Goal: Task Accomplishment & Management: Complete application form

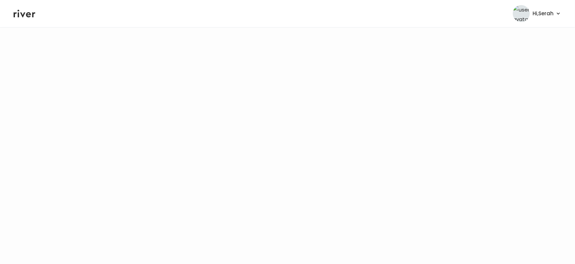
click at [22, 17] on icon at bounding box center [25, 14] width 22 height 8
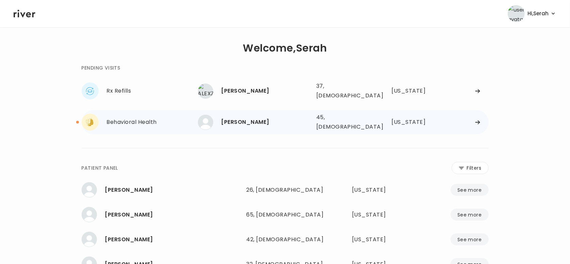
click at [241, 118] on div "Tanya Coon" at bounding box center [265, 123] width 89 height 10
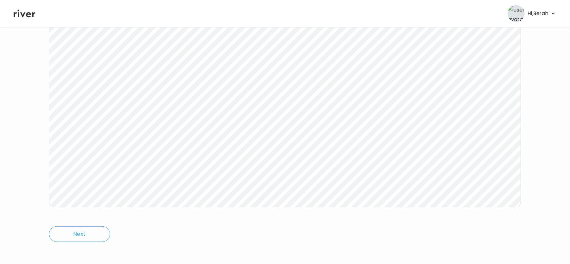
scroll to position [113, 0]
click at [25, 14] on icon at bounding box center [25, 13] width 22 height 10
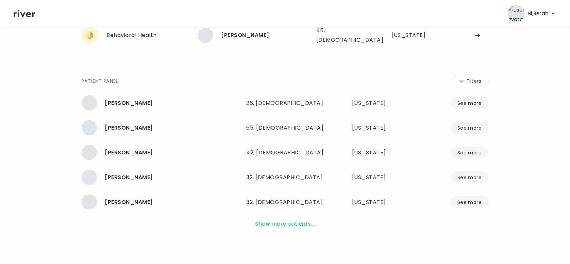
scroll to position [79, 0]
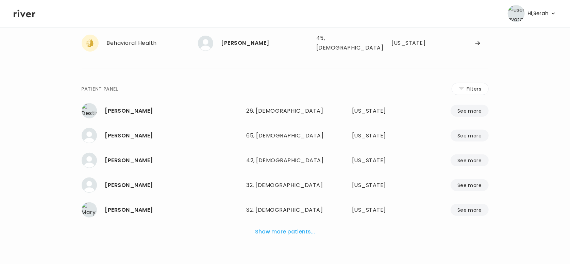
click at [289, 225] on button "Show more patients..." at bounding box center [284, 232] width 65 height 15
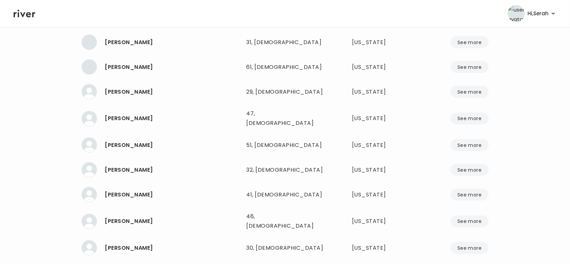
scroll to position [5757, 0]
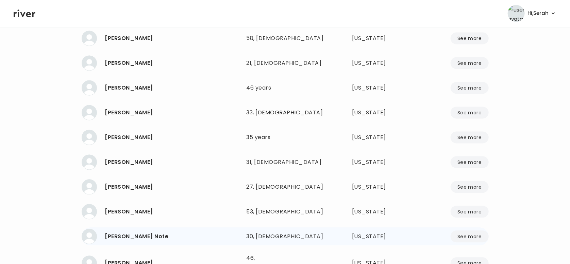
click at [132, 232] on div "Natalie V. Note" at bounding box center [173, 237] width 136 height 10
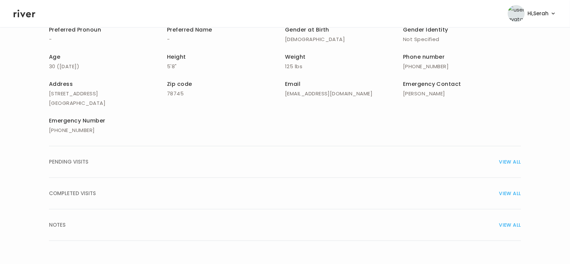
scroll to position [108, 0]
click at [174, 193] on div "COMPLETED VISITS VIEW ALL" at bounding box center [285, 194] width 472 height 10
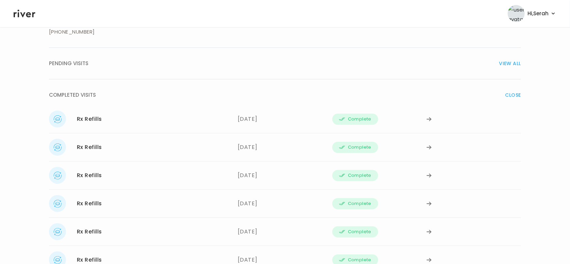
scroll to position [209, 0]
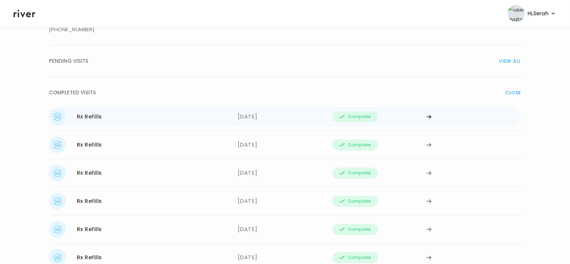
click at [204, 119] on div "Rx Refills 10/10/2025" at bounding box center [143, 116] width 189 height 17
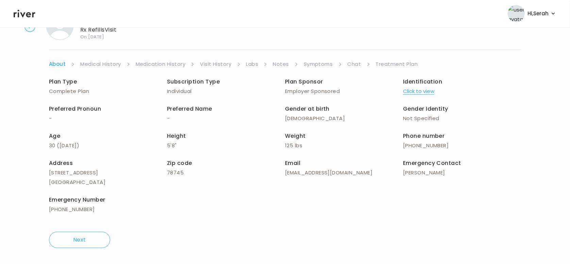
click at [321, 60] on link "Symptoms" at bounding box center [318, 64] width 29 height 10
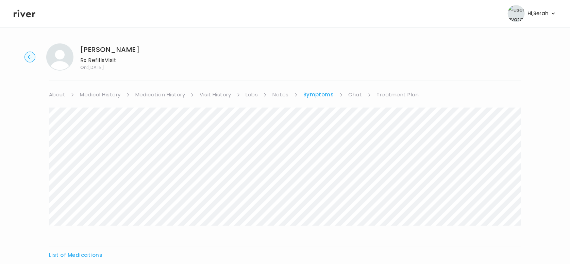
scroll to position [76, 0]
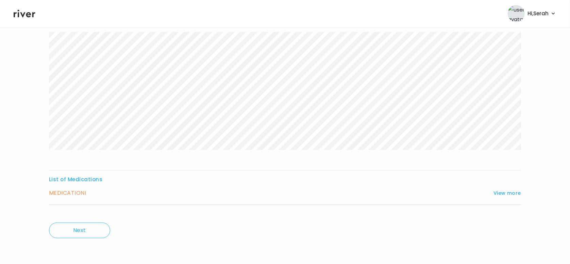
click at [506, 199] on div "MEDICATION I View more Who originally prescribed the medication you want to ref…" at bounding box center [285, 197] width 472 height 17
click at [502, 189] on button "View more" at bounding box center [507, 193] width 28 height 8
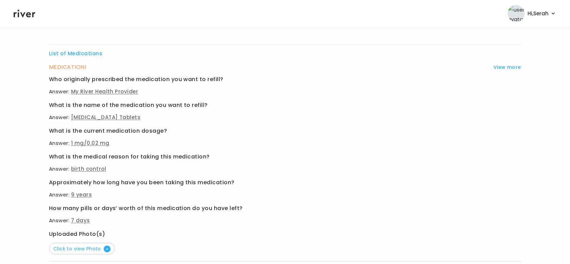
scroll to position [204, 0]
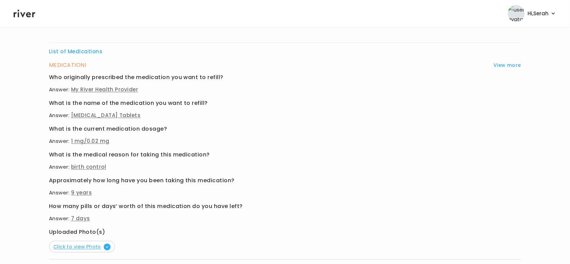
click at [74, 249] on span "Click to view Photo" at bounding box center [81, 247] width 57 height 7
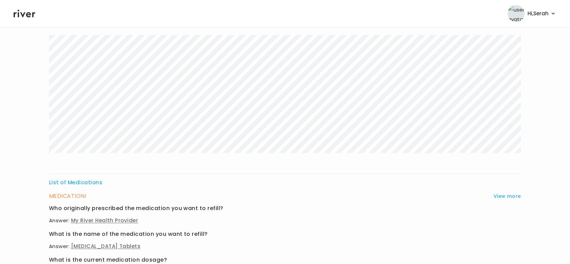
scroll to position [0, 0]
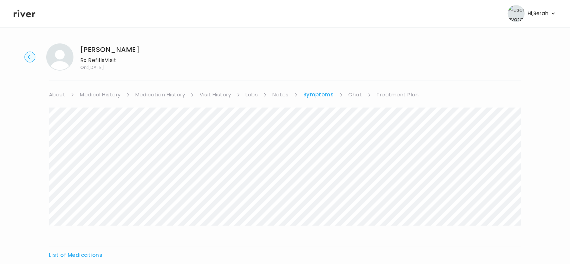
click at [106, 96] on link "Medical History" at bounding box center [100, 95] width 40 height 10
click at [171, 96] on link "Medication History" at bounding box center [163, 95] width 50 height 10
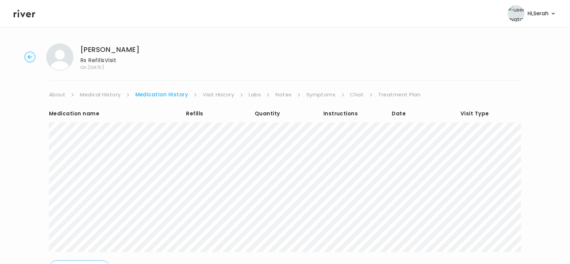
click at [26, 14] on icon at bounding box center [25, 14] width 22 height 8
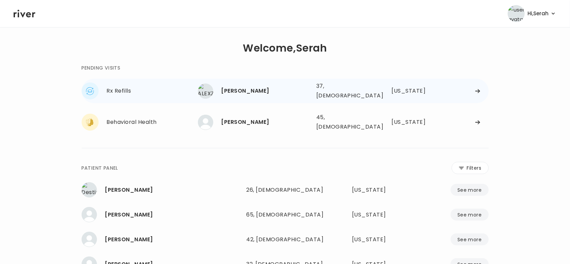
click at [241, 81] on div "ALEXZANDRA BATTS 37, Male See more 37, Male Wisconsin" at bounding box center [343, 91] width 291 height 22
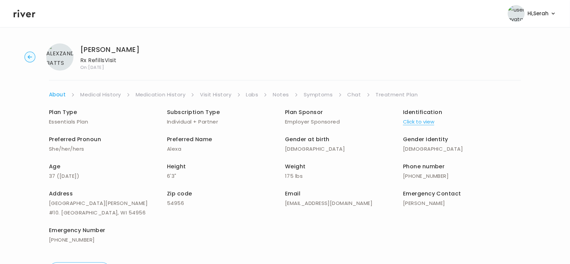
click at [321, 94] on link "Symptoms" at bounding box center [318, 95] width 29 height 10
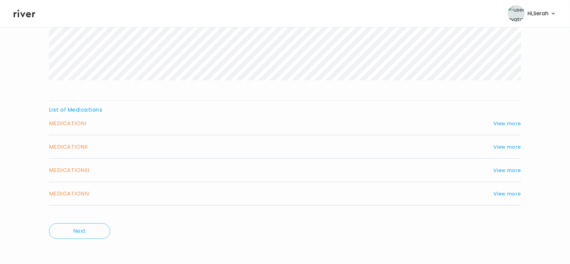
scroll to position [155, 0]
click at [508, 128] on div "MEDICATION I View more Who originally prescribed the medication you want to ref…" at bounding box center [285, 127] width 472 height 17
click at [503, 119] on button "View more" at bounding box center [507, 123] width 28 height 8
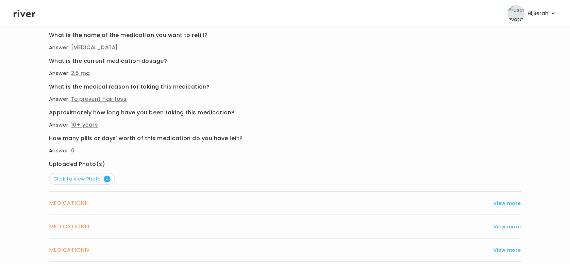
scroll to position [308, 0]
click at [512, 202] on button "View more" at bounding box center [507, 203] width 28 height 8
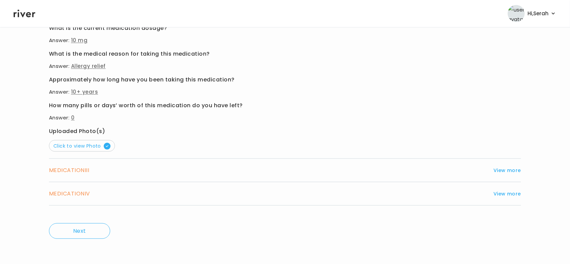
scroll to position [363, 0]
click at [507, 169] on button "View more" at bounding box center [507, 171] width 28 height 8
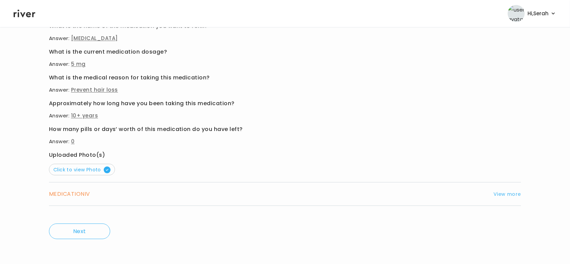
click at [505, 194] on button "View more" at bounding box center [507, 194] width 28 height 8
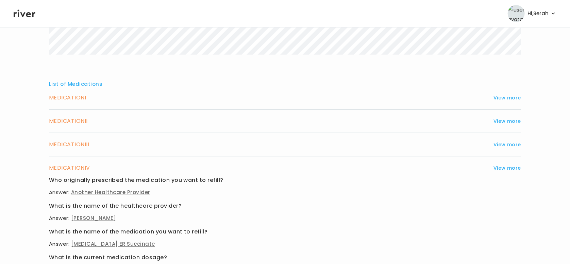
scroll to position [0, 0]
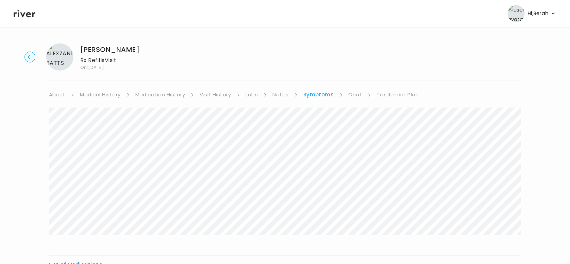
click at [106, 90] on link "Medical History" at bounding box center [100, 95] width 40 height 10
click at [155, 96] on link "Medication History" at bounding box center [163, 95] width 50 height 10
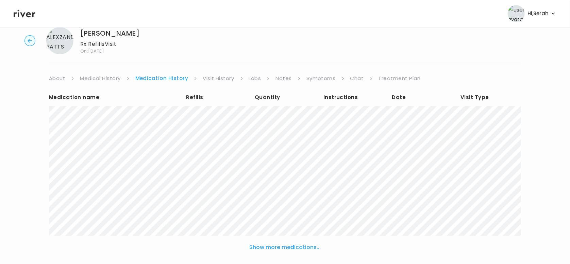
scroll to position [59, 0]
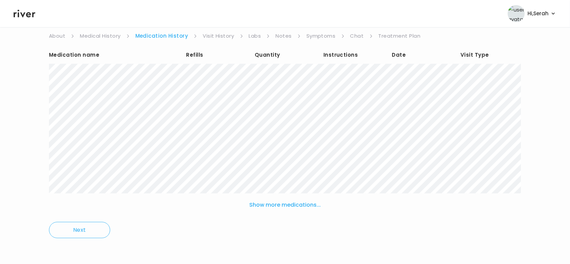
click at [260, 205] on button "Show more medications..." at bounding box center [284, 205] width 77 height 15
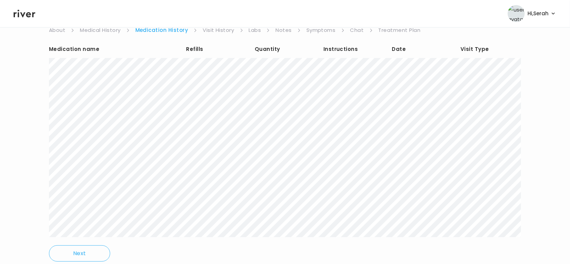
scroll to position [65, 0]
click at [324, 30] on link "Symptoms" at bounding box center [320, 30] width 29 height 10
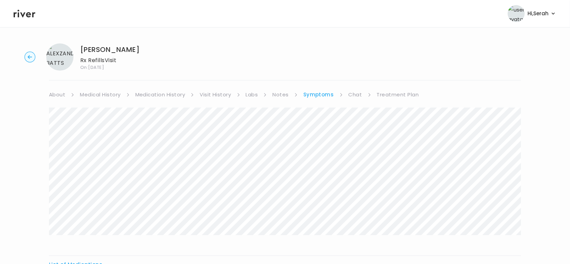
click at [352, 93] on link "Chat" at bounding box center [355, 95] width 14 height 10
click at [314, 95] on link "Symptoms" at bounding box center [317, 95] width 29 height 10
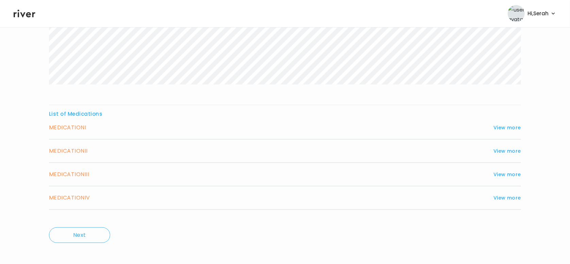
scroll to position [155, 0]
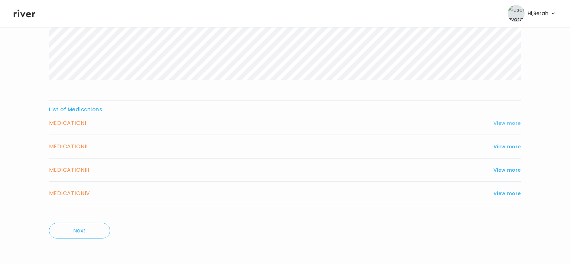
click at [513, 120] on button "View more" at bounding box center [507, 123] width 28 height 8
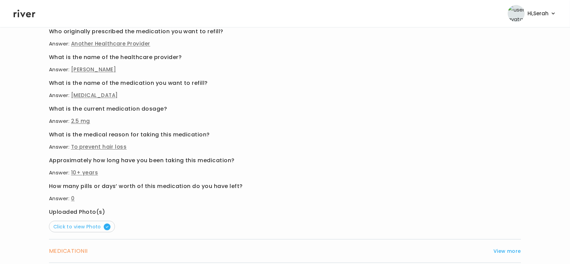
scroll to position [260, 0]
click at [79, 227] on span "Click to view Photo" at bounding box center [81, 226] width 57 height 7
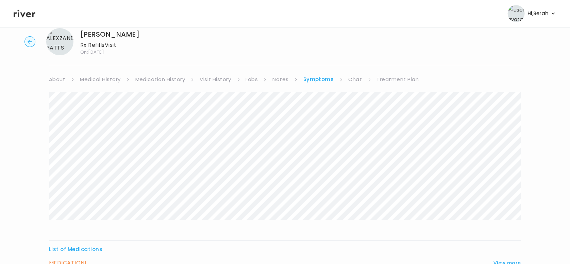
scroll to position [15, 0]
click at [350, 82] on link "Chat" at bounding box center [355, 80] width 14 height 10
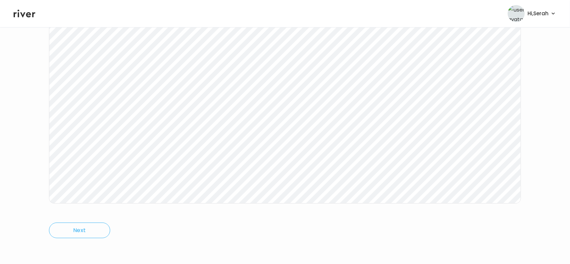
click at [26, 14] on icon at bounding box center [25, 13] width 22 height 10
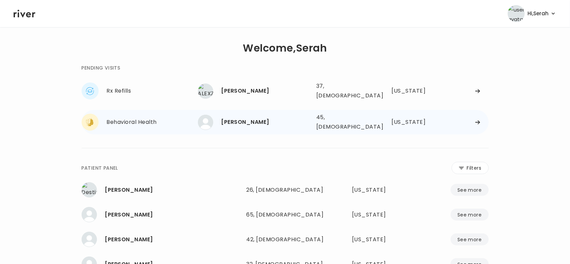
click at [238, 118] on div "Tanya Coon" at bounding box center [265, 123] width 89 height 10
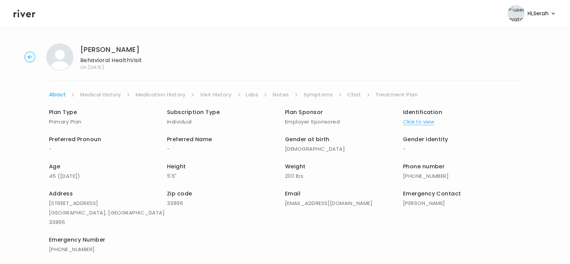
click at [347, 94] on link "Chat" at bounding box center [354, 95] width 14 height 10
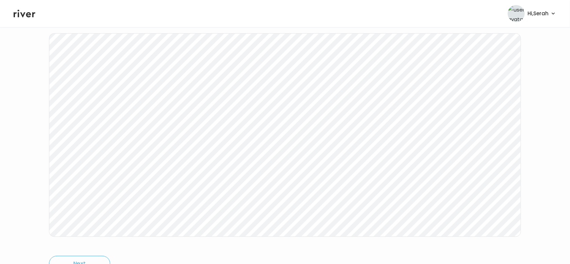
scroll to position [94, 0]
click at [18, 9] on icon at bounding box center [25, 13] width 22 height 10
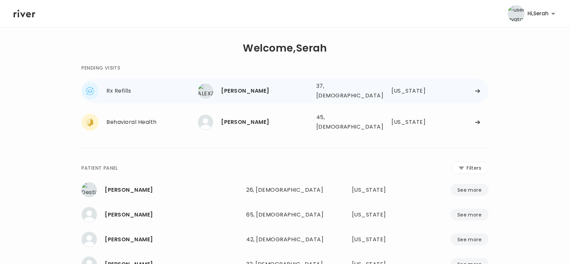
click at [299, 89] on div "[PERSON_NAME]" at bounding box center [265, 91] width 89 height 10
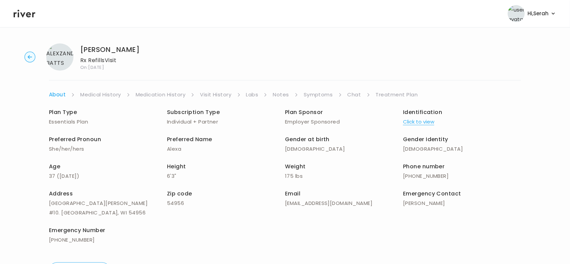
scroll to position [31, 0]
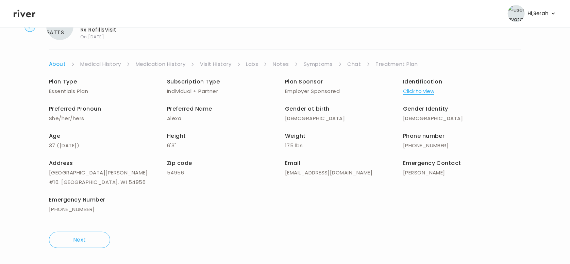
click at [318, 62] on link "Symptoms" at bounding box center [318, 64] width 29 height 10
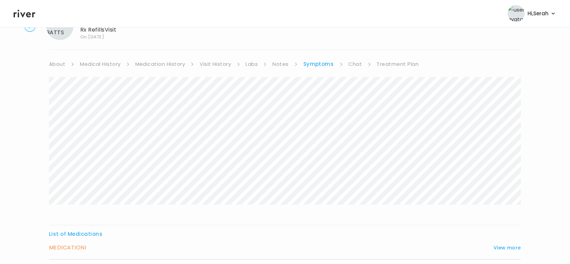
scroll to position [155, 0]
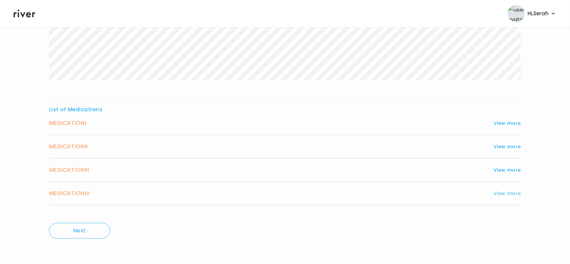
click at [499, 195] on button "View more" at bounding box center [507, 194] width 28 height 8
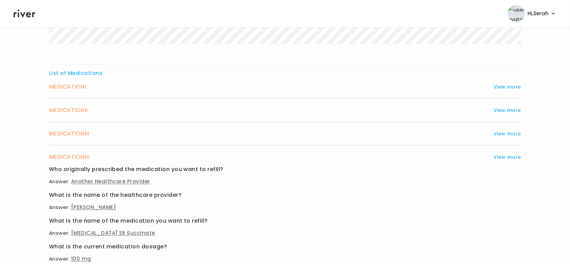
scroll to position [190, 0]
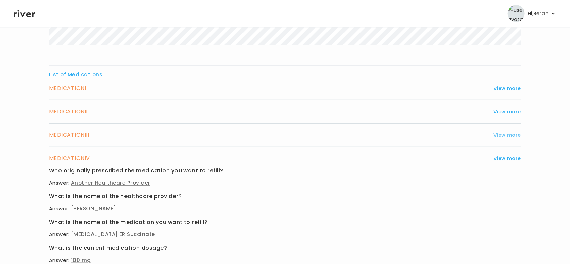
click at [508, 132] on button "View more" at bounding box center [507, 135] width 28 height 8
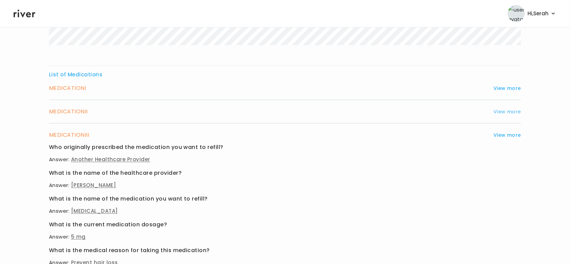
click at [507, 110] on button "View more" at bounding box center [507, 112] width 28 height 8
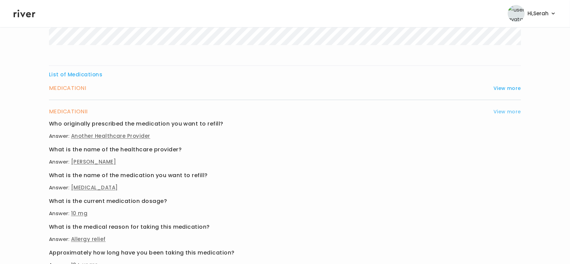
scroll to position [0, 0]
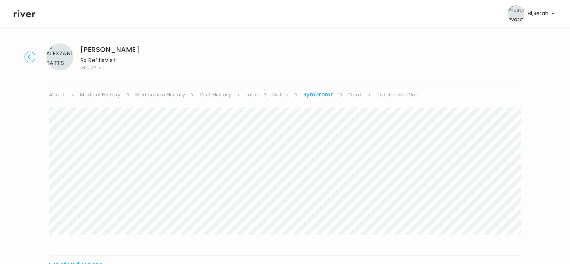
click at [166, 95] on link "Medication History" at bounding box center [160, 95] width 50 height 10
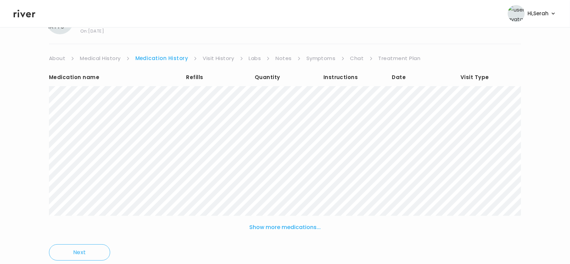
scroll to position [36, 0]
click at [290, 231] on button "Show more medications..." at bounding box center [284, 228] width 77 height 15
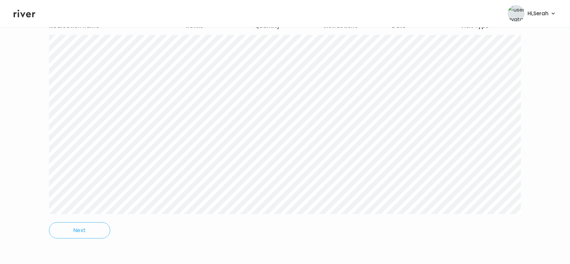
scroll to position [0, 0]
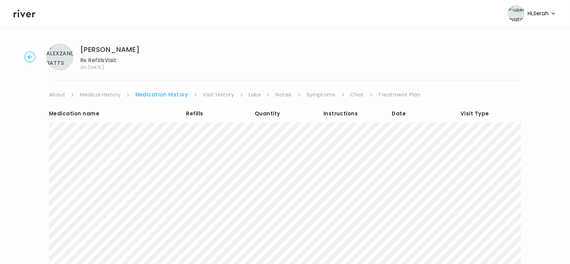
click at [385, 94] on link "Treatment Plan" at bounding box center [399, 95] width 42 height 10
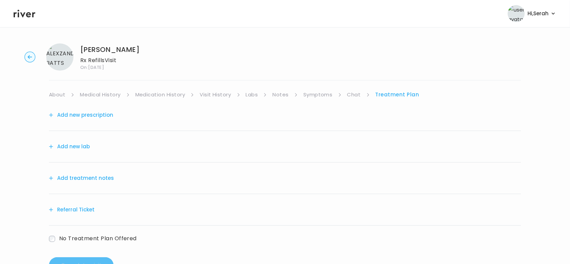
click at [101, 119] on button "Add new prescription" at bounding box center [81, 115] width 64 height 10
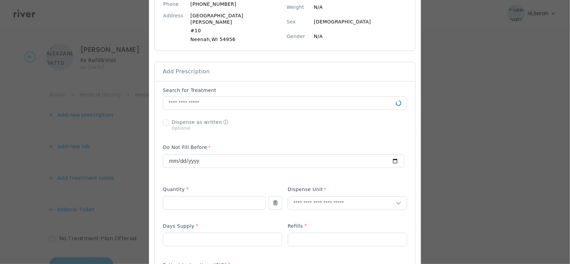
scroll to position [101, 0]
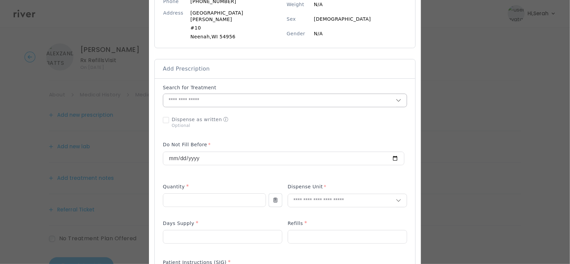
click at [224, 94] on input "text" at bounding box center [279, 100] width 232 height 13
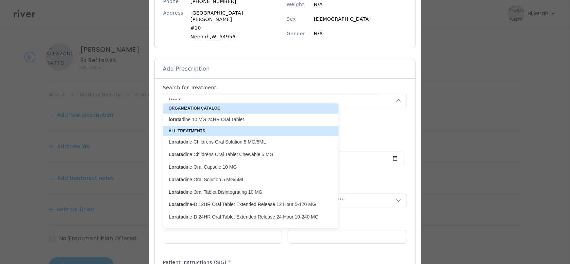
click at [223, 117] on p "lorata dine 10 MG 24HR Oral Tablet" at bounding box center [247, 120] width 156 height 6
type input "**********"
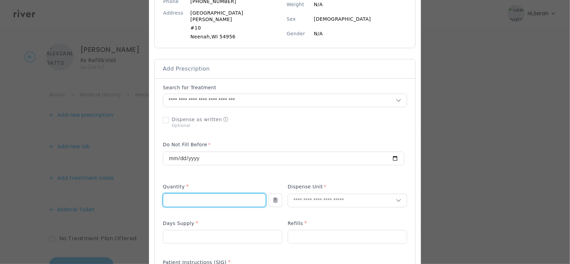
click at [202, 194] on input "number" at bounding box center [214, 200] width 102 height 13
type input "**"
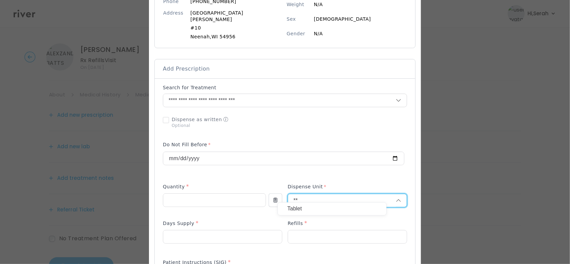
type input "**"
click at [305, 207] on p "Tablet" at bounding box center [331, 209] width 89 height 10
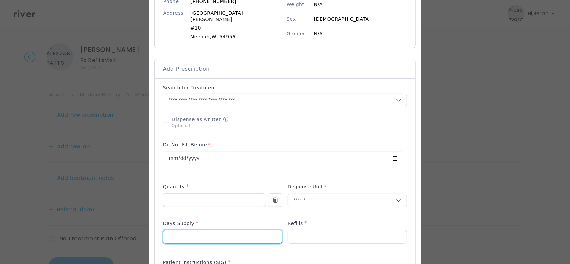
click at [228, 231] on input "number" at bounding box center [222, 237] width 119 height 13
type input "**"
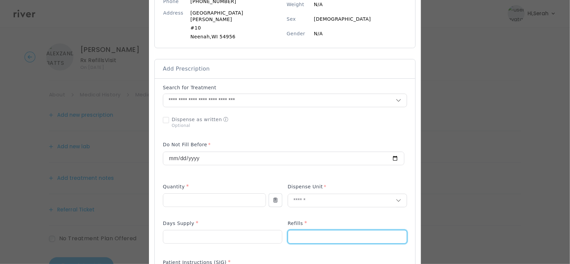
type input "*"
click at [237, 220] on div "Days Supply *" at bounding box center [222, 225] width 119 height 11
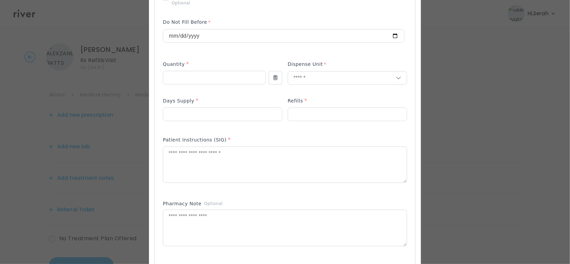
scroll to position [224, 0]
click at [231, 152] on textarea at bounding box center [284, 165] width 243 height 36
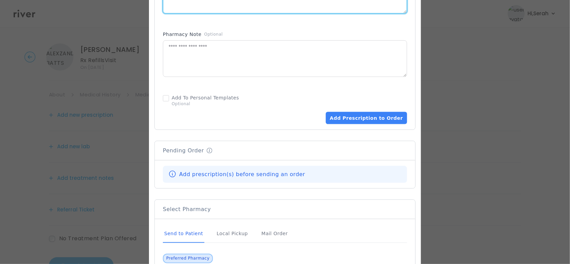
scroll to position [403, 0]
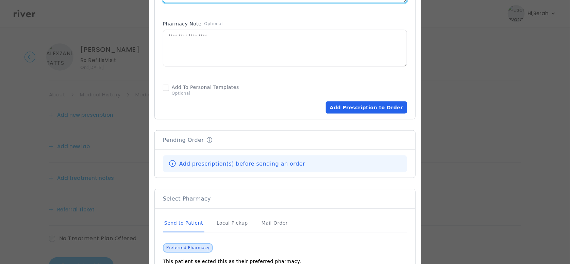
type textarea "**********"
click at [356, 102] on button "Add Prescription to Order" at bounding box center [366, 108] width 81 height 12
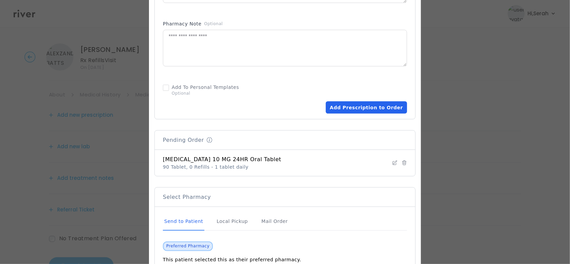
scroll to position [476, 0]
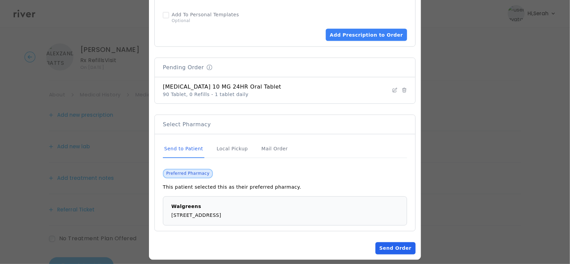
click at [389, 243] on button "Send Order" at bounding box center [395, 249] width 40 height 12
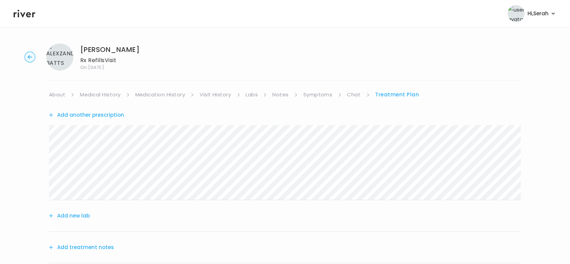
scroll to position [95, 0]
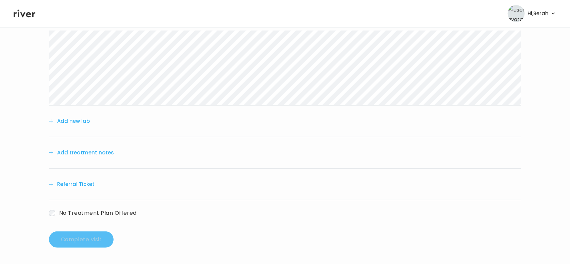
click at [98, 152] on button "Add treatment notes" at bounding box center [81, 153] width 65 height 10
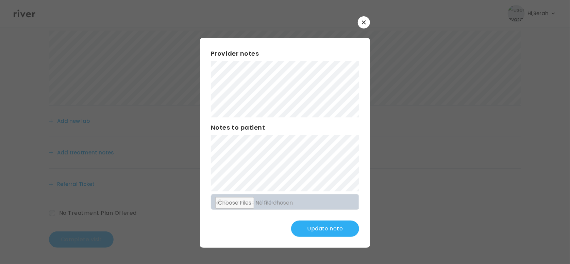
click at [316, 234] on button "Update note" at bounding box center [325, 229] width 68 height 16
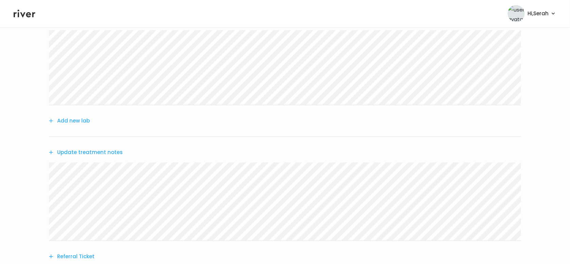
click at [16, 17] on icon at bounding box center [25, 13] width 22 height 10
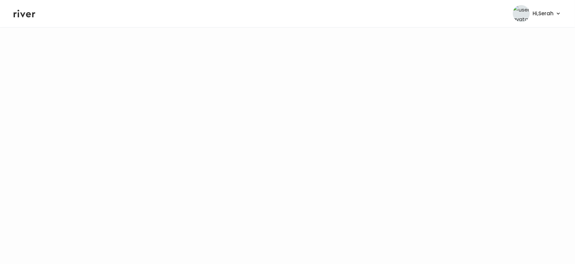
click at [22, 18] on icon at bounding box center [25, 13] width 22 height 10
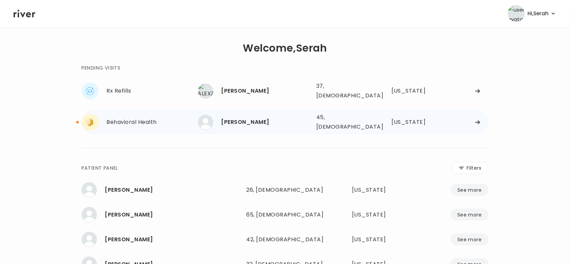
click at [230, 115] on div "Tanya Coon 45, Female See more" at bounding box center [254, 122] width 113 height 15
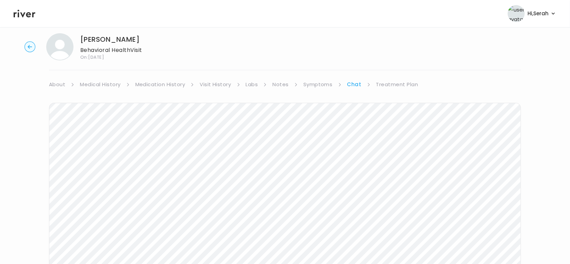
scroll to position [113, 0]
click at [18, 10] on icon at bounding box center [25, 14] width 22 height 8
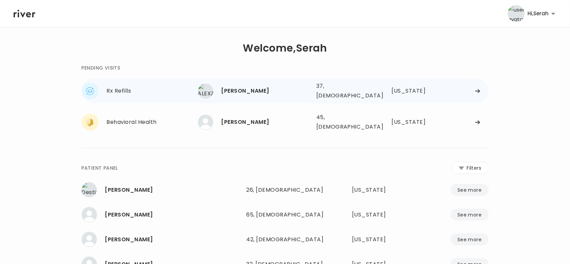
click at [231, 93] on div "[PERSON_NAME]" at bounding box center [265, 91] width 89 height 10
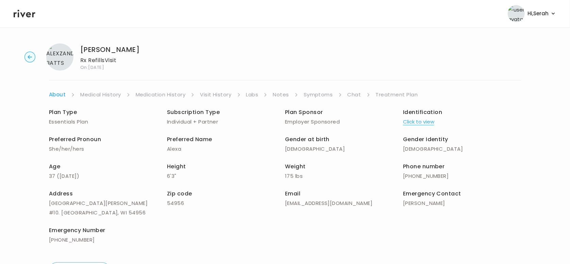
click at [325, 94] on link "Symptoms" at bounding box center [318, 95] width 29 height 10
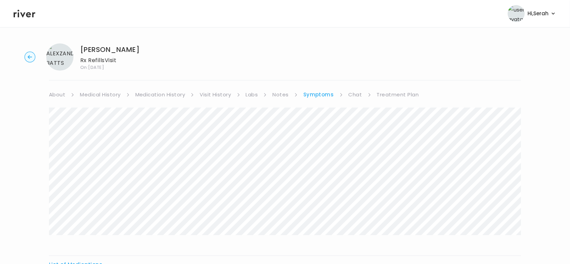
click at [28, 14] on icon at bounding box center [25, 13] width 22 height 10
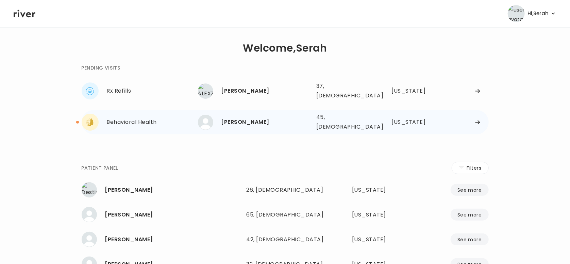
click at [251, 122] on div "Tanya Coon 45, Female See more" at bounding box center [254, 122] width 113 height 15
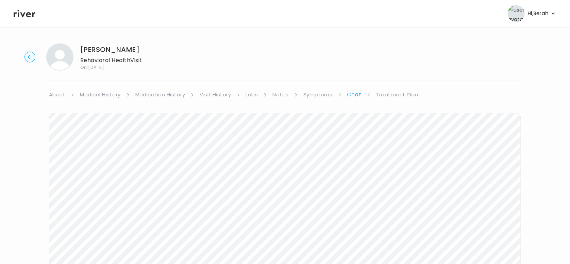
click at [388, 92] on link "Treatment Plan" at bounding box center [397, 95] width 42 height 10
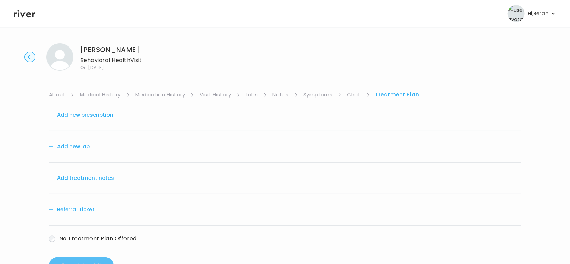
click at [102, 117] on button "Add new prescription" at bounding box center [81, 115] width 64 height 10
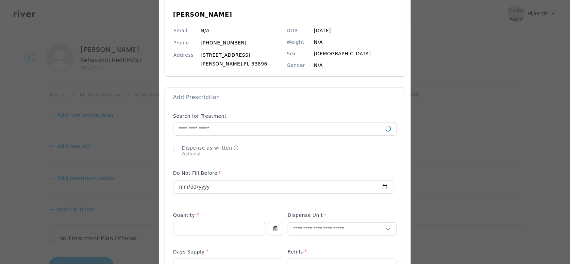
scroll to position [70, 0]
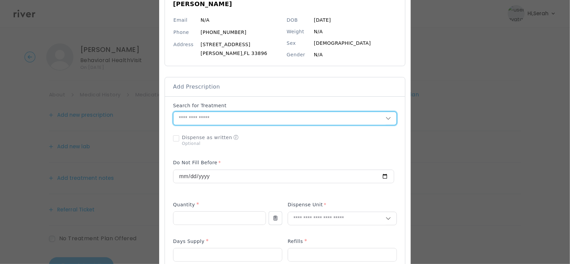
click at [223, 124] on input "text" at bounding box center [279, 118] width 212 height 13
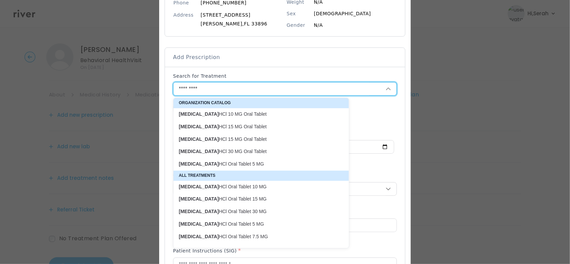
scroll to position [101, 0]
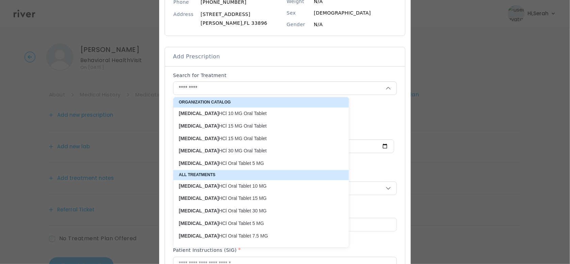
click at [224, 234] on p "busPIRone HCl Oral Tablet 7.5 MG" at bounding box center [257, 236] width 156 height 6
type input "**********"
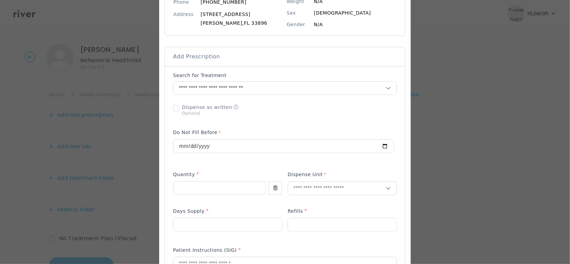
click at [211, 199] on p at bounding box center [219, 199] width 93 height 7
click at [212, 193] on input "number" at bounding box center [219, 188] width 92 height 13
type input "**"
click at [307, 195] on div "Dispense Unit **" at bounding box center [342, 187] width 109 height 33
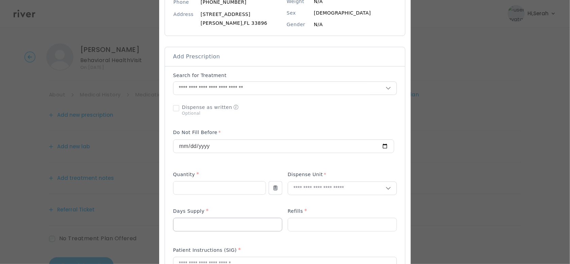
click at [247, 224] on input "number" at bounding box center [227, 225] width 108 height 13
click at [317, 187] on input "text" at bounding box center [337, 188] width 98 height 13
type input "**"
click at [307, 204] on p "Tablet" at bounding box center [341, 204] width 89 height 10
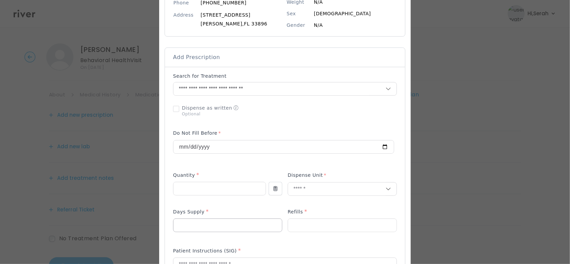
click at [222, 232] on div at bounding box center [227, 226] width 109 height 14
click at [203, 190] on input "**" at bounding box center [219, 189] width 92 height 13
type input "**"
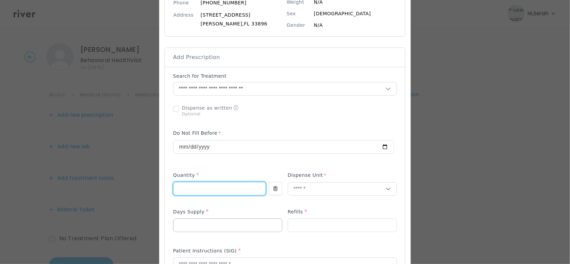
click at [207, 224] on input "number" at bounding box center [227, 225] width 108 height 13
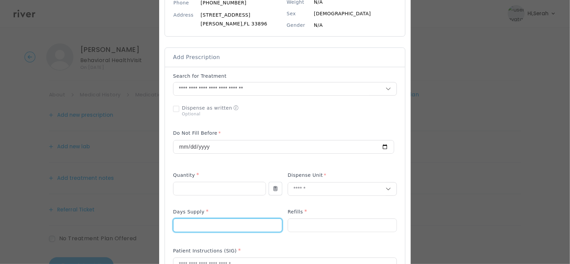
type input "**"
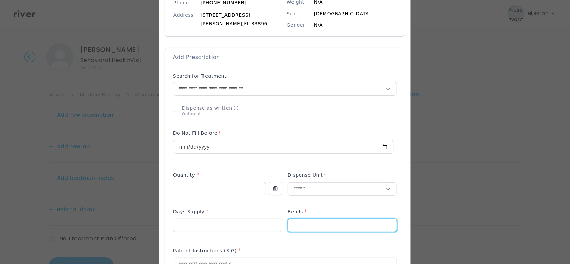
type input "*"
click at [222, 207] on div "Add Prescription to Order" at bounding box center [285, 239] width 224 height 332
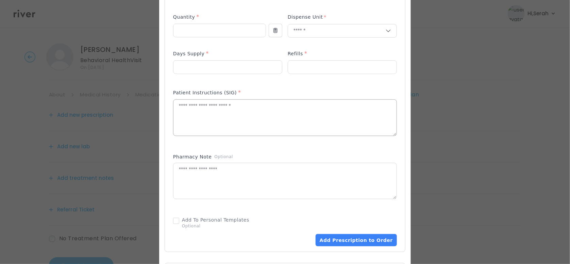
scroll to position [269, 0]
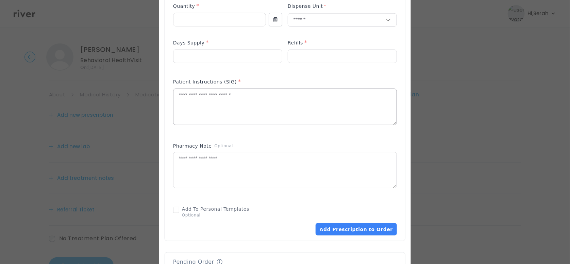
click at [237, 101] on textarea at bounding box center [284, 107] width 223 height 36
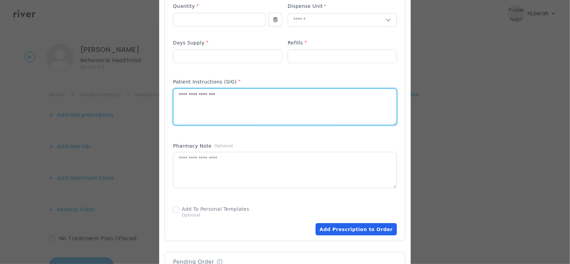
type textarea "**********"
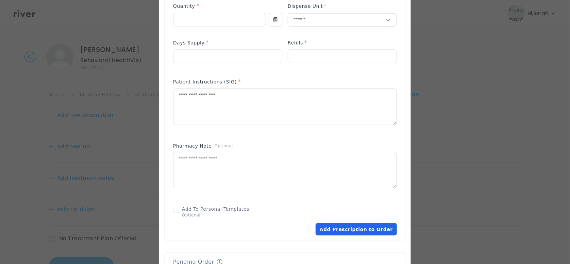
click at [352, 231] on button "Add Prescription to Order" at bounding box center [355, 230] width 81 height 12
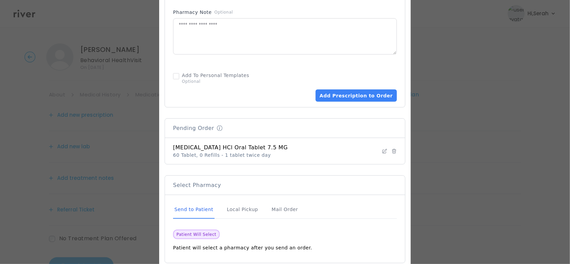
scroll to position [441, 0]
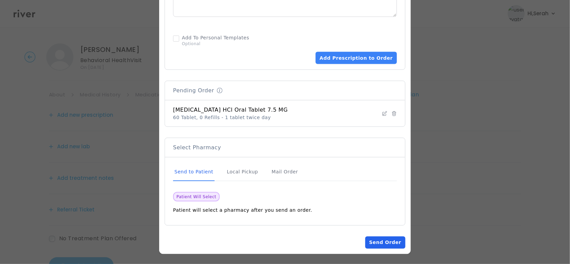
click at [383, 245] on button "Send Order" at bounding box center [385, 243] width 40 height 12
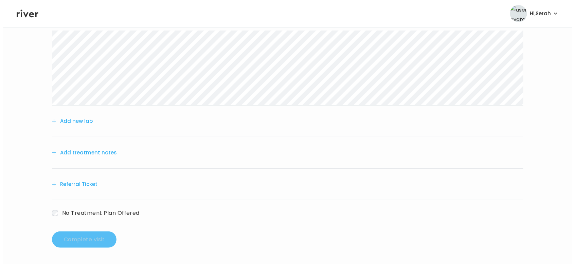
scroll to position [0, 0]
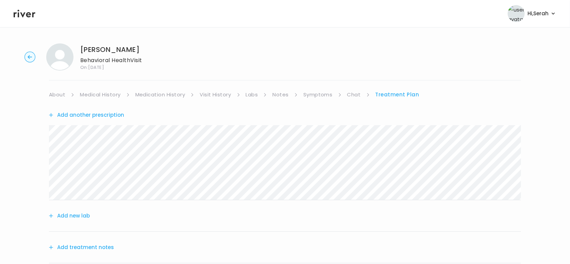
click at [311, 100] on div "Add another prescription" at bounding box center [285, 115] width 472 height 31
click at [313, 96] on link "Symptoms" at bounding box center [317, 95] width 29 height 10
click at [384, 95] on link "Treatment Plan" at bounding box center [398, 95] width 42 height 10
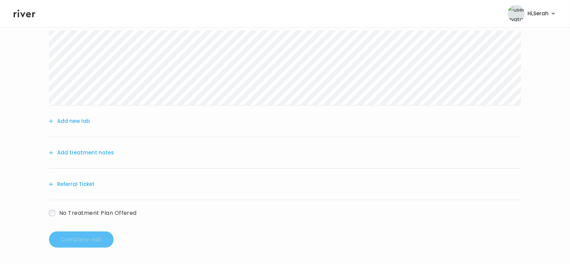
click at [85, 148] on button "Add treatment notes" at bounding box center [81, 153] width 65 height 10
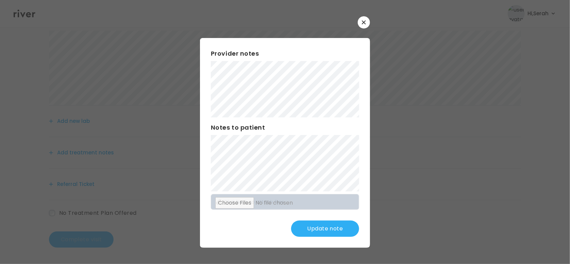
click at [244, 230] on div "Update note" at bounding box center [285, 229] width 148 height 16
click at [231, 243] on div "Provider notes Notes to patient Click here to attach files Update note" at bounding box center [285, 143] width 170 height 210
click at [221, 241] on div "Provider notes Notes to patient Click here to attach files Update note" at bounding box center [285, 143] width 170 height 210
click at [322, 223] on button "Update note" at bounding box center [325, 229] width 68 height 16
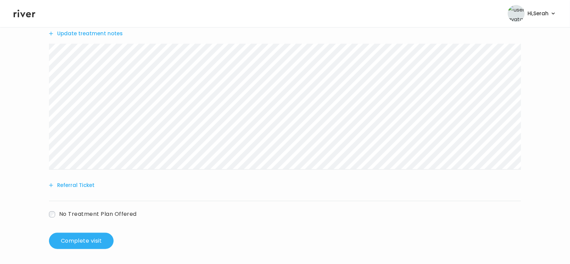
scroll to position [214, 0]
click at [83, 185] on button "Referral Ticket" at bounding box center [72, 185] width 46 height 10
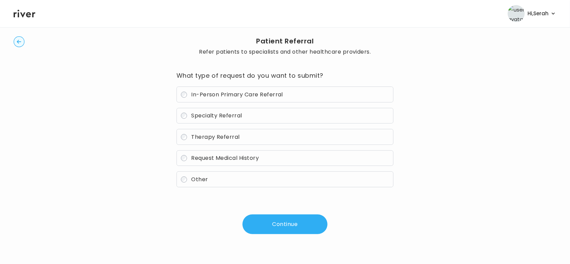
click at [212, 138] on span "Therapy Referral" at bounding box center [215, 137] width 49 height 8
click at [271, 221] on button "Continue" at bounding box center [284, 225] width 85 height 20
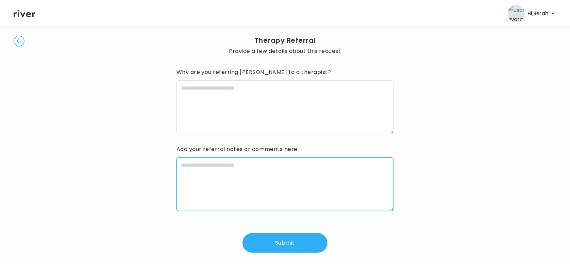
click at [247, 178] on textarea at bounding box center [284, 185] width 217 height 54
type textarea "**********"
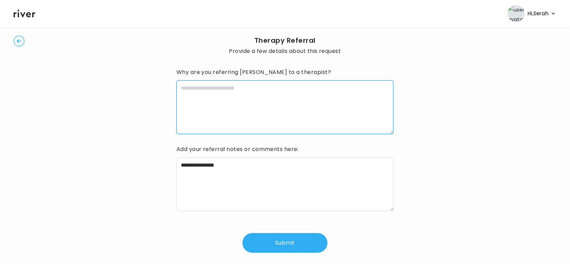
click at [241, 90] on textarea at bounding box center [284, 108] width 217 height 54
type textarea "*"
type textarea "**********"
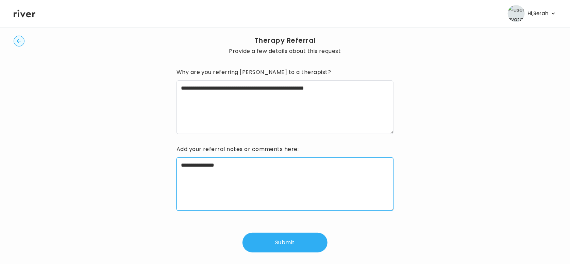
click at [179, 164] on textarea "**********" at bounding box center [284, 185] width 217 height 54
type textarea "**********"
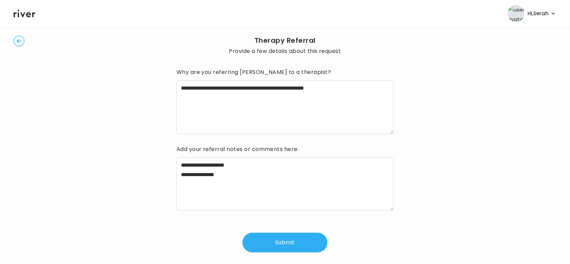
click at [277, 239] on button "Submit" at bounding box center [284, 243] width 85 height 20
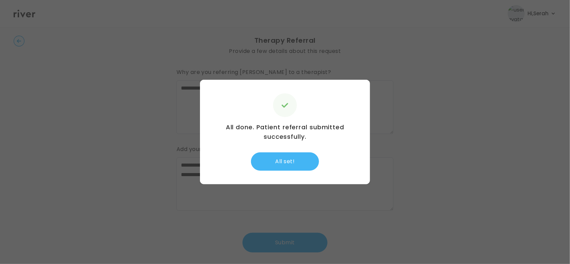
click at [285, 167] on button "All set!" at bounding box center [285, 162] width 68 height 18
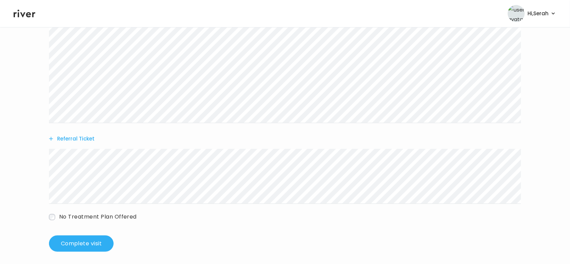
scroll to position [261, 0]
click at [96, 247] on button "Complete visit" at bounding box center [81, 244] width 65 height 16
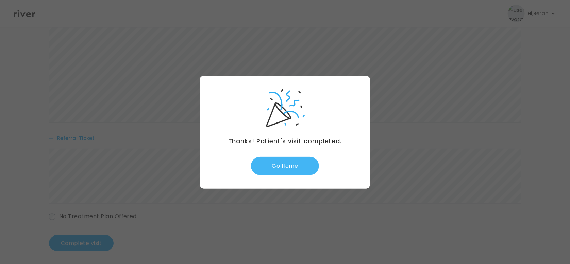
click at [283, 171] on button "Go Home" at bounding box center [285, 166] width 68 height 18
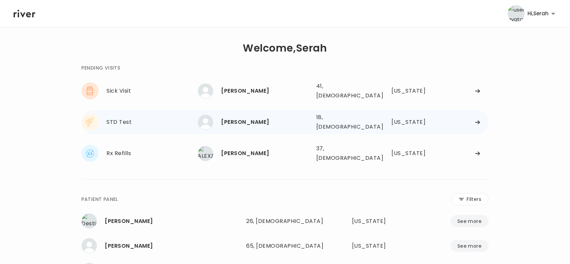
click at [253, 122] on div "Zaneaisha Johnson 18, Female See more" at bounding box center [254, 122] width 113 height 15
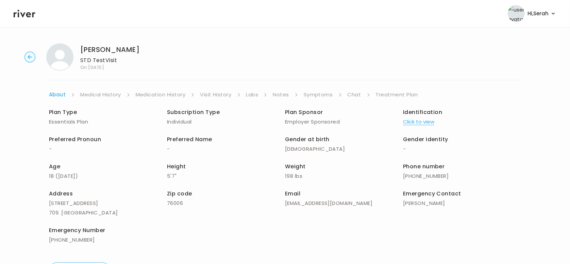
click at [323, 93] on link "Symptoms" at bounding box center [318, 95] width 29 height 10
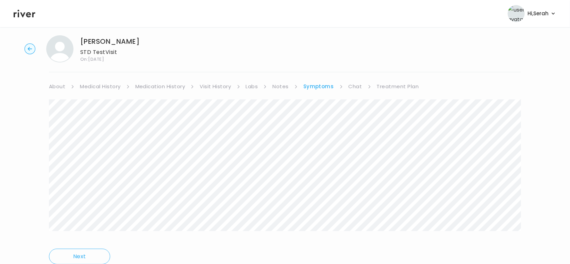
scroll to position [7, 0]
click at [362, 91] on li "Chat" at bounding box center [359, 88] width 23 height 10
click at [349, 87] on link "Chat" at bounding box center [355, 88] width 14 height 10
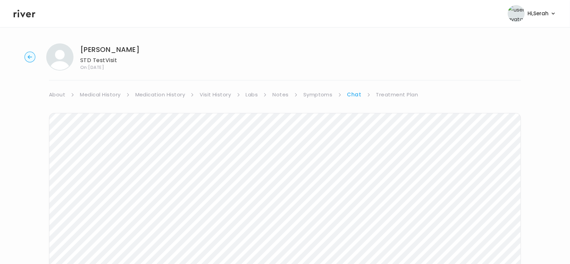
click at [391, 96] on link "Treatment Plan" at bounding box center [397, 95] width 42 height 10
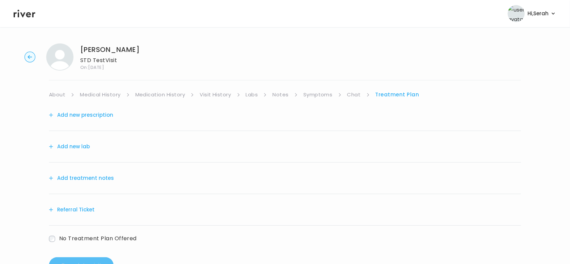
click at [80, 149] on button "Add new lab" at bounding box center [69, 147] width 41 height 10
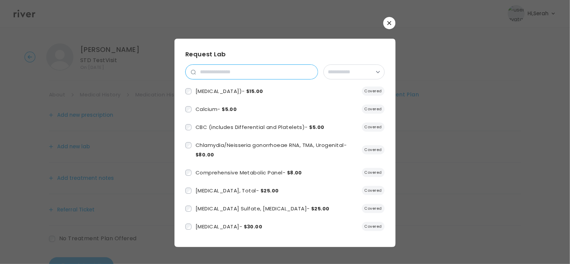
click at [249, 71] on input "search" at bounding box center [257, 72] width 122 height 14
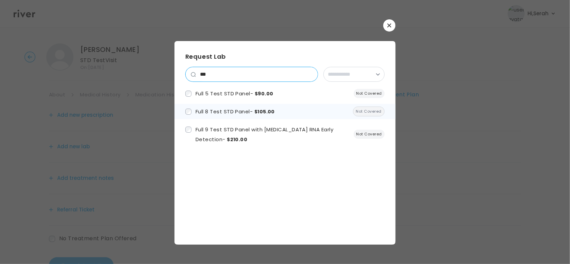
type input "***"
click at [228, 109] on span "Full 8 Test STD Panel - $105.00" at bounding box center [234, 111] width 79 height 7
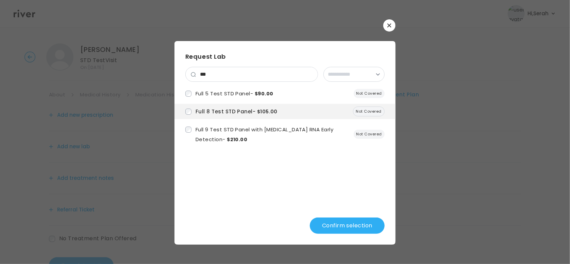
click at [347, 223] on button "Confirm selection" at bounding box center [347, 226] width 75 height 16
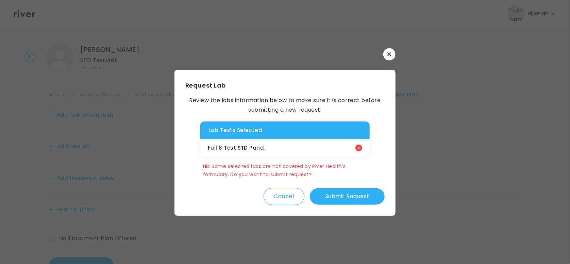
click at [346, 200] on button "Submit Request" at bounding box center [347, 197] width 75 height 16
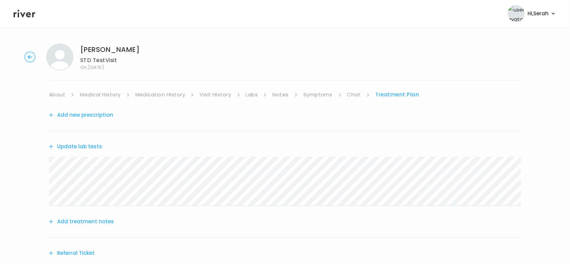
click at [33, 11] on icon at bounding box center [25, 13] width 22 height 10
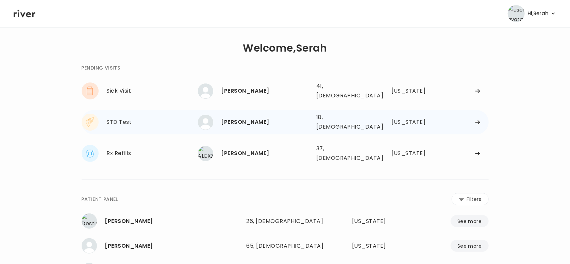
scroll to position [107, 0]
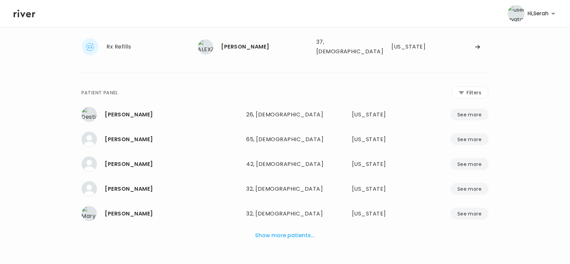
click at [273, 228] on button "Show more patients..." at bounding box center [284, 235] width 65 height 15
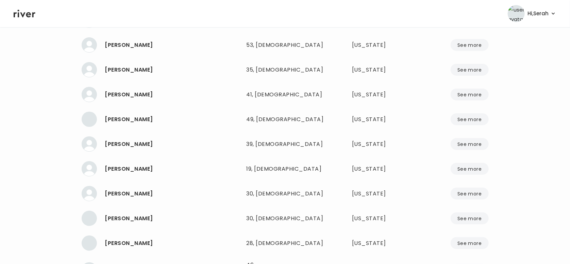
scroll to position [3874, 0]
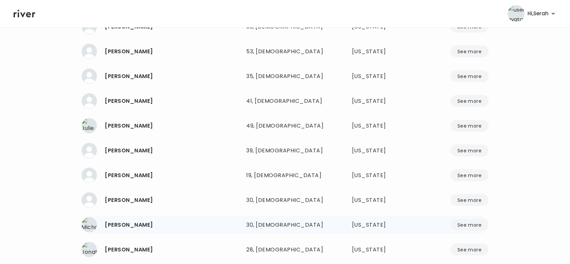
click at [126, 221] on div "[PERSON_NAME]" at bounding box center [173, 226] width 136 height 10
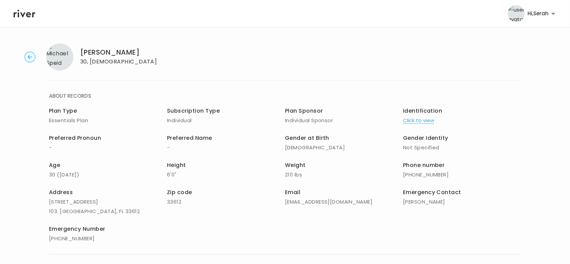
scroll to position [108, 0]
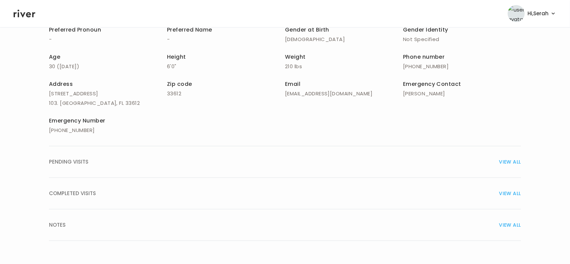
click at [274, 199] on button "COMPLETED VISITS VIEW ALL" at bounding box center [285, 194] width 472 height 32
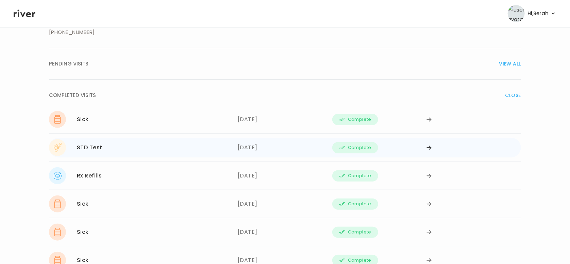
click at [263, 150] on div "[DATE]" at bounding box center [285, 147] width 94 height 17
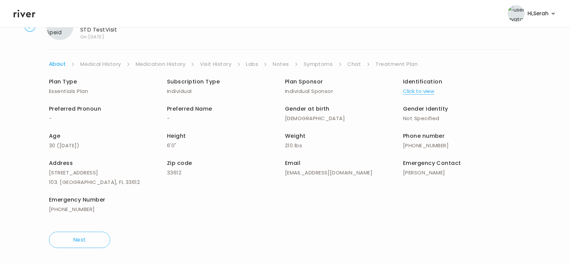
click at [247, 66] on link "Labs" at bounding box center [252, 64] width 12 height 10
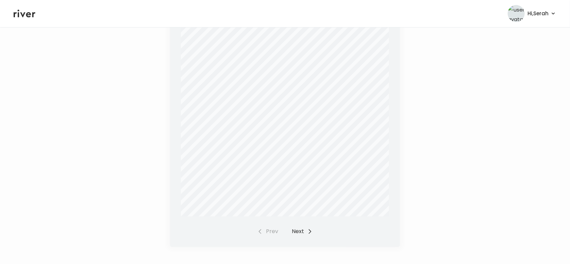
scroll to position [207, 0]
click at [305, 232] on button "Next" at bounding box center [302, 233] width 21 height 10
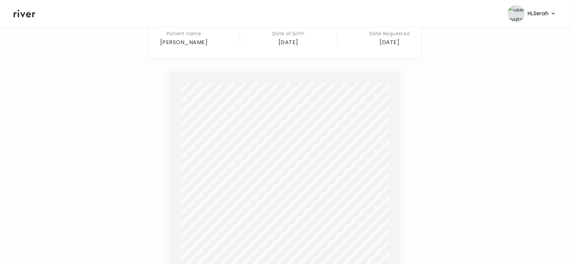
scroll to position [67, 0]
click at [14, 14] on icon at bounding box center [25, 14] width 22 height 8
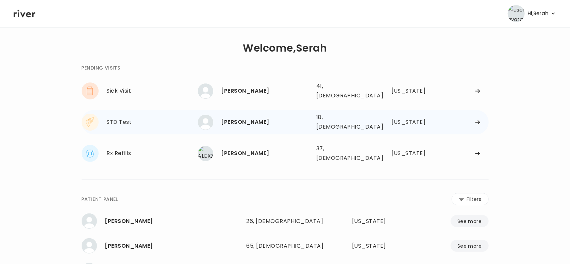
click at [269, 120] on div "[PERSON_NAME]" at bounding box center [265, 123] width 89 height 10
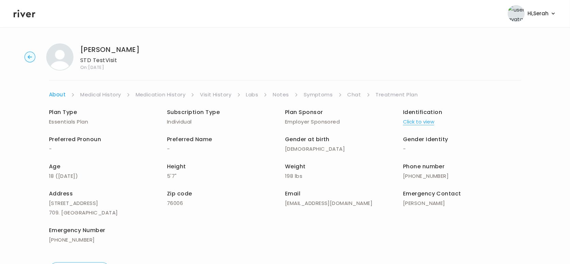
click at [353, 96] on link "Chat" at bounding box center [354, 95] width 14 height 10
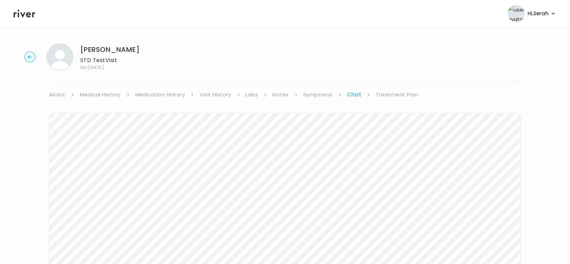
click at [387, 92] on link "Treatment Plan" at bounding box center [397, 95] width 42 height 10
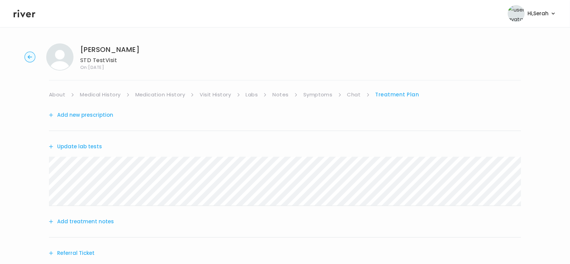
scroll to position [69, 0]
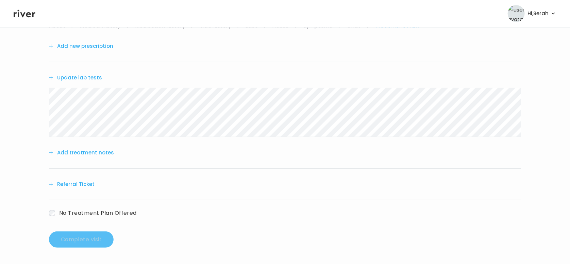
click at [93, 152] on button "Add treatment notes" at bounding box center [81, 153] width 65 height 10
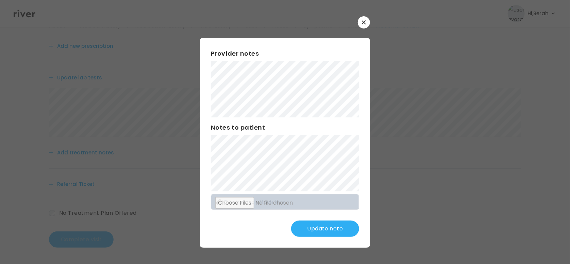
click at [320, 231] on button "Update note" at bounding box center [325, 229] width 68 height 16
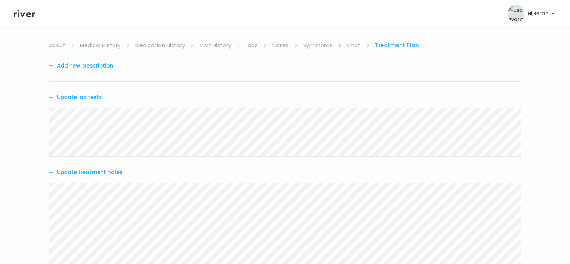
scroll to position [171, 0]
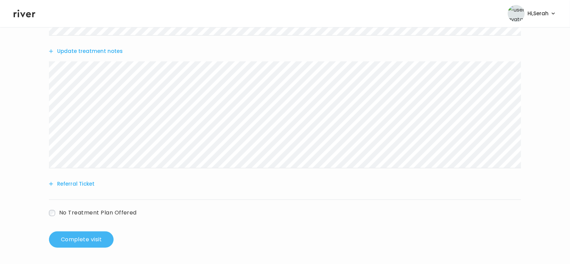
click at [85, 239] on button "Complete visit" at bounding box center [81, 240] width 65 height 16
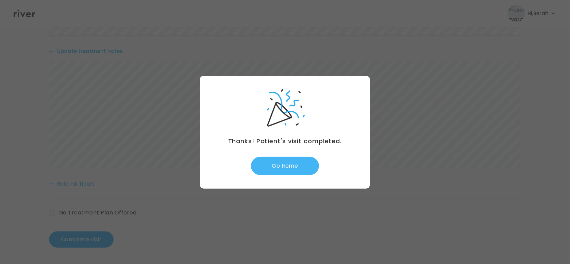
click at [288, 162] on button "Go Home" at bounding box center [285, 166] width 68 height 18
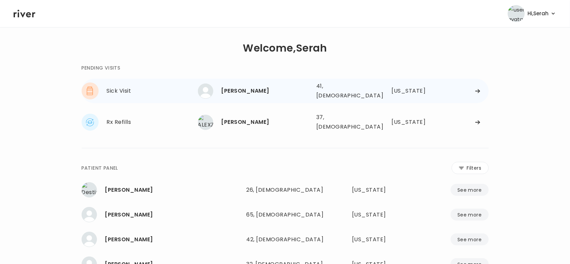
click at [253, 90] on div "[PERSON_NAME]" at bounding box center [265, 91] width 89 height 10
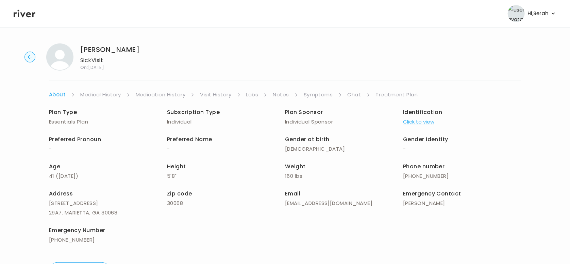
click at [313, 95] on link "Symptoms" at bounding box center [318, 95] width 29 height 10
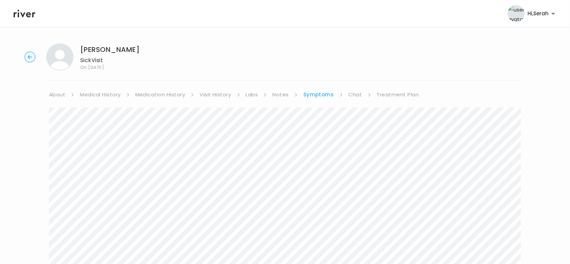
click at [356, 93] on link "Chat" at bounding box center [355, 95] width 14 height 10
click at [18, 14] on icon at bounding box center [25, 14] width 22 height 8
click at [21, 16] on icon at bounding box center [25, 13] width 22 height 10
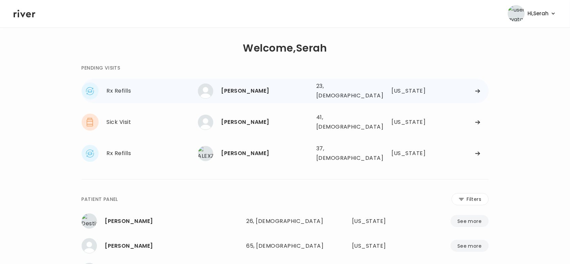
click at [233, 88] on div "[PERSON_NAME]" at bounding box center [265, 91] width 89 height 10
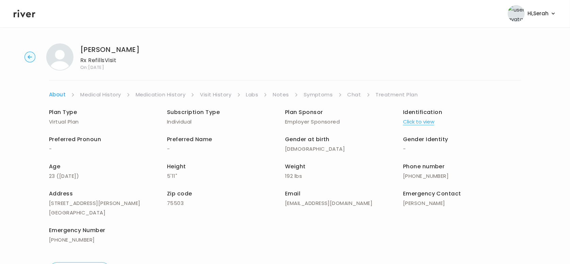
click at [313, 95] on link "Symptoms" at bounding box center [318, 95] width 29 height 10
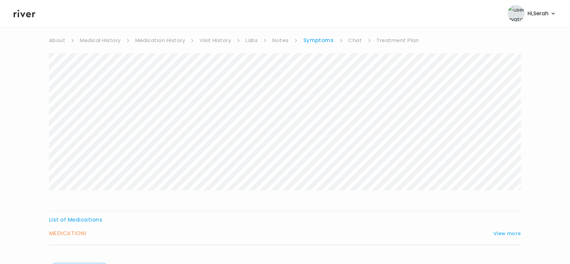
scroll to position [95, 0]
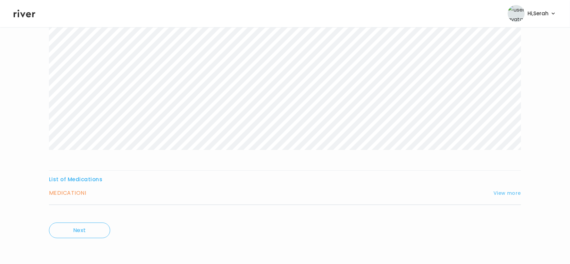
click at [505, 194] on button "View more" at bounding box center [507, 193] width 28 height 8
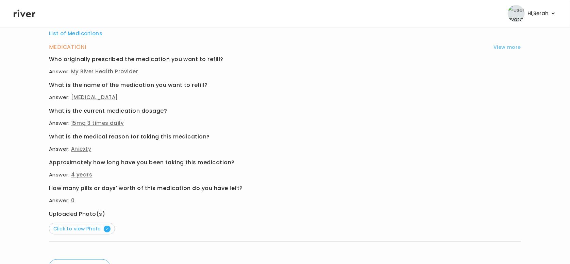
scroll to position [277, 0]
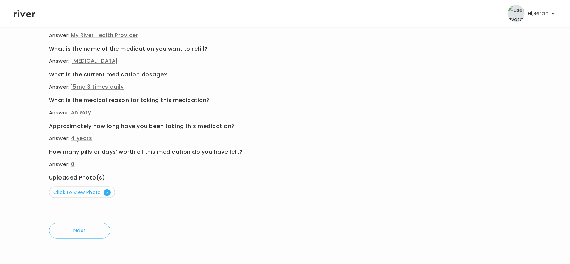
click at [78, 198] on button "Click to view Photo" at bounding box center [82, 193] width 66 height 12
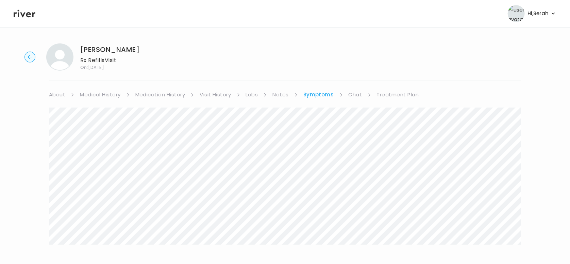
click at [161, 90] on link "Medication History" at bounding box center [160, 95] width 50 height 10
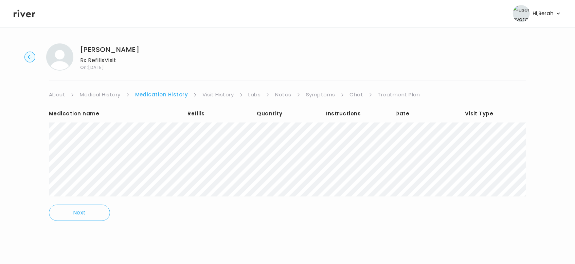
click at [352, 92] on link "Chat" at bounding box center [357, 95] width 14 height 10
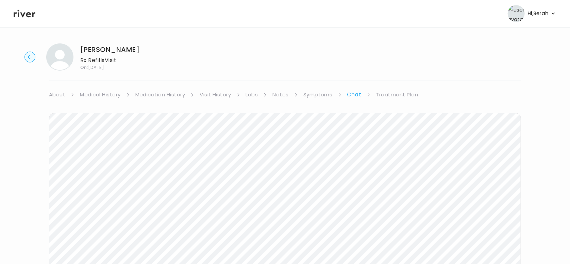
scroll to position [113, 0]
click at [430, 228] on div "Next Ping message sent" at bounding box center [285, 117] width 472 height 262
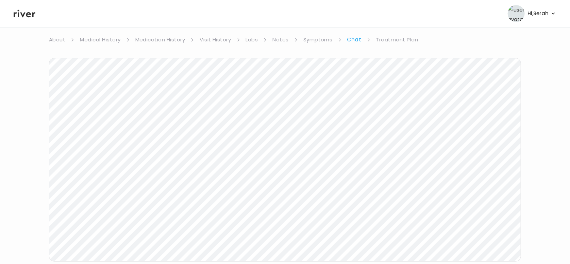
click at [395, 44] on link "Treatment Plan" at bounding box center [397, 40] width 42 height 10
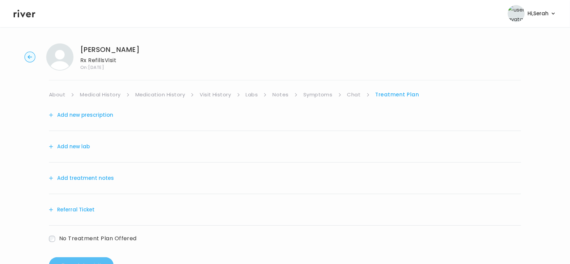
click at [316, 93] on link "Symptoms" at bounding box center [317, 95] width 29 height 10
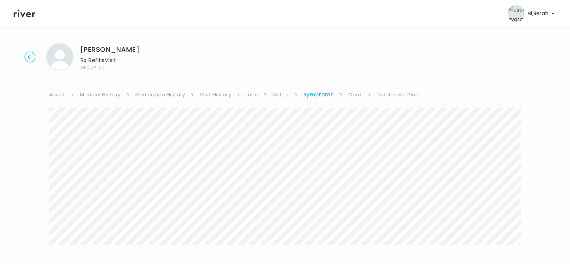
click at [396, 94] on link "Treatment Plan" at bounding box center [398, 95] width 42 height 10
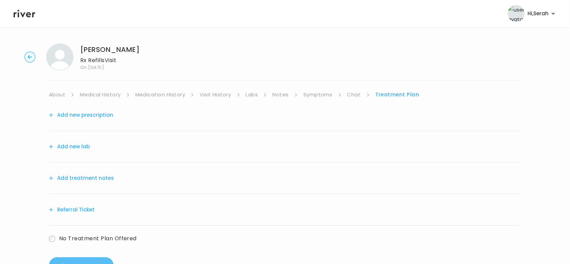
click at [99, 116] on button "Add new prescription" at bounding box center [81, 115] width 64 height 10
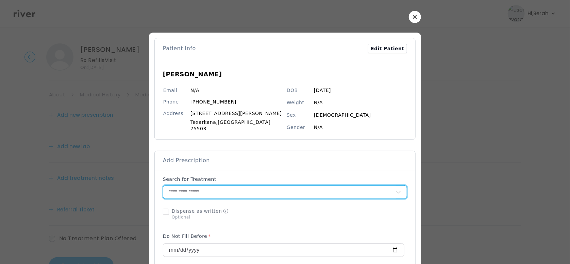
click at [233, 192] on input "text" at bounding box center [279, 192] width 232 height 13
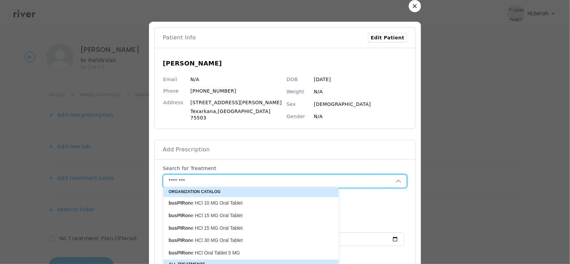
scroll to position [12, 0]
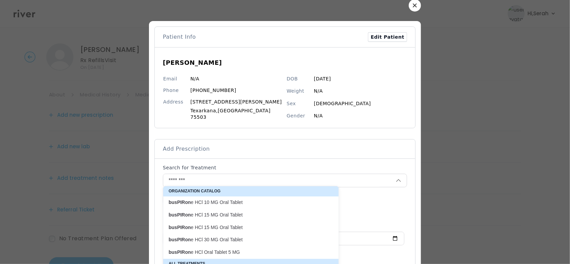
click at [232, 216] on p "busPIRon e HCl 15 MG Oral Tablet" at bounding box center [247, 215] width 156 height 6
type input "**********"
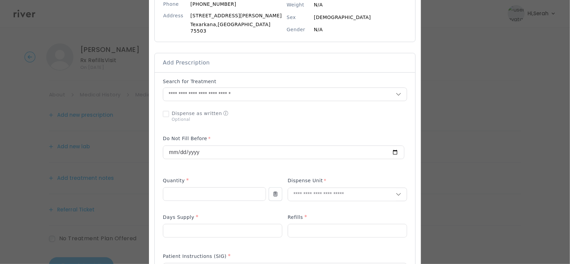
scroll to position [101, 0]
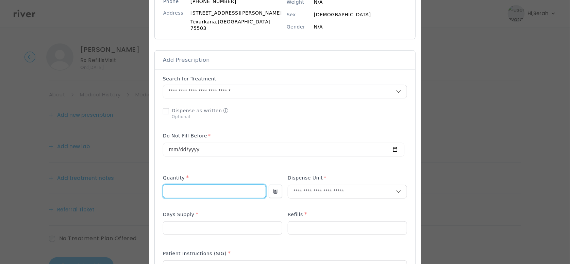
click at [215, 185] on input "number" at bounding box center [214, 191] width 102 height 13
type input "***"
click at [319, 192] on input "text" at bounding box center [342, 192] width 108 height 13
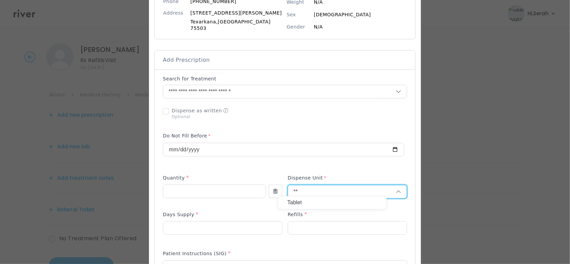
type input "**"
click at [316, 203] on p "Tablet" at bounding box center [331, 203] width 89 height 10
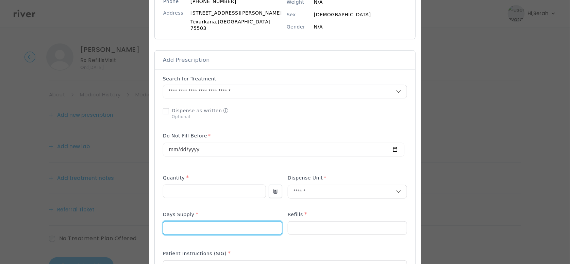
click at [216, 222] on input "number" at bounding box center [222, 228] width 119 height 13
type input "**"
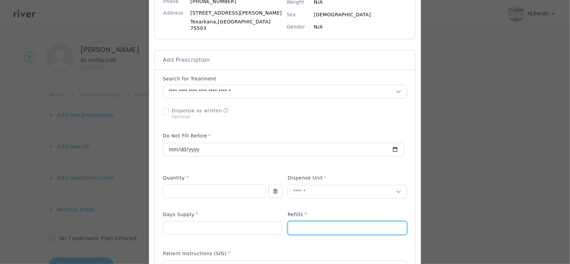
type input "*"
click at [234, 211] on div "Days Supply *" at bounding box center [222, 216] width 119 height 11
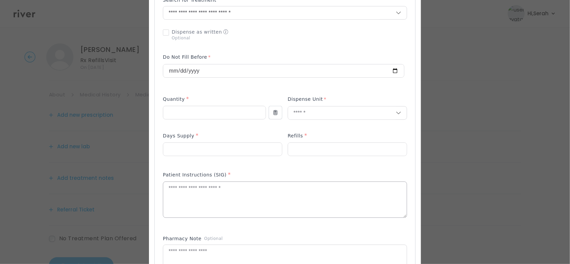
click at [242, 199] on textarea at bounding box center [284, 200] width 243 height 36
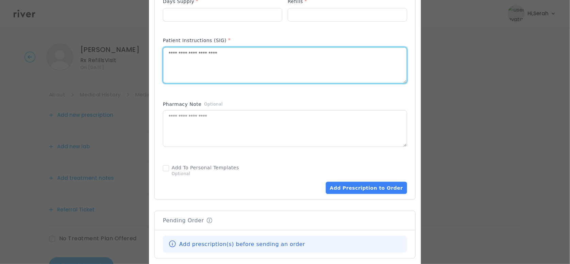
scroll to position [320, 0]
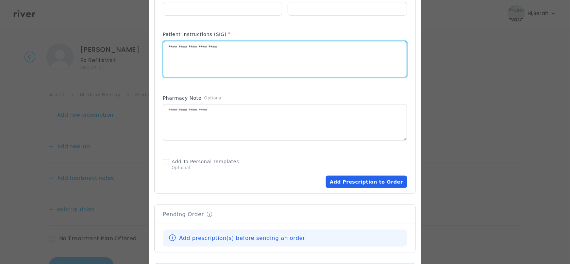
type textarea "**********"
click at [348, 180] on button "Add Prescription to Order" at bounding box center [366, 182] width 81 height 12
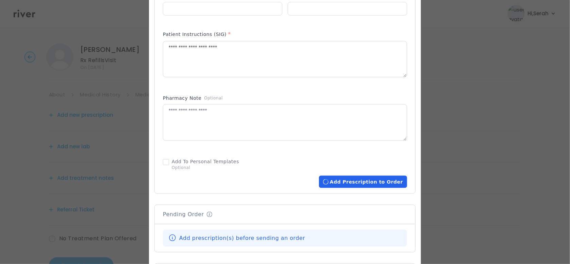
scroll to position [470, 0]
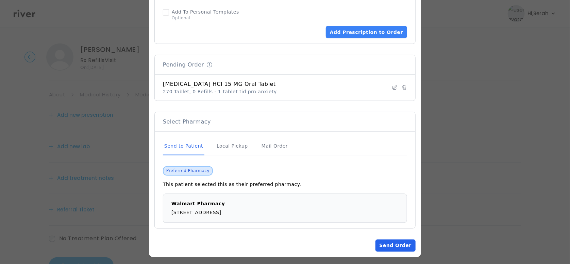
click at [379, 245] on button "Send Order" at bounding box center [395, 246] width 40 height 12
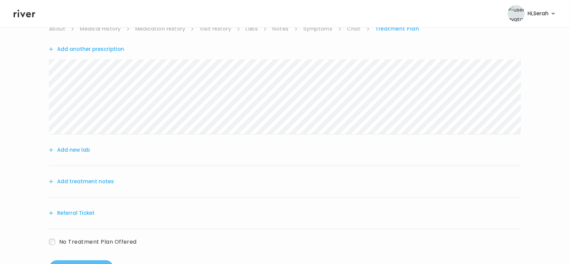
scroll to position [68, 0]
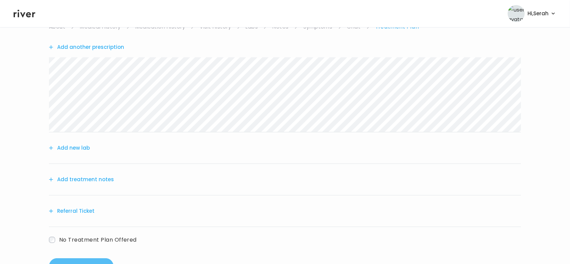
click at [103, 181] on button "Add treatment notes" at bounding box center [81, 180] width 65 height 10
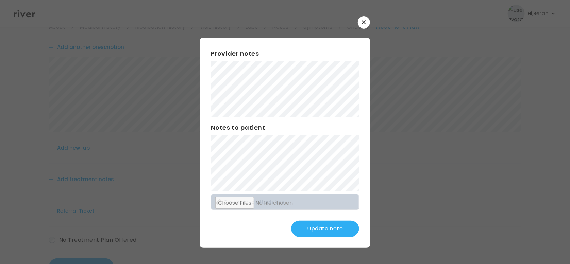
click at [320, 225] on button "Update note" at bounding box center [325, 229] width 68 height 16
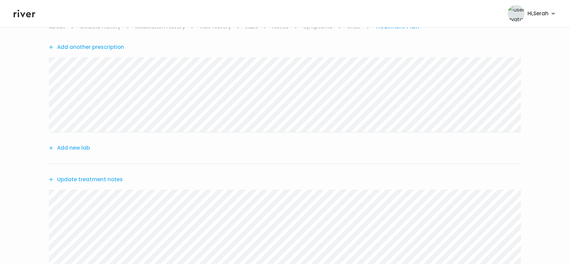
scroll to position [168, 0]
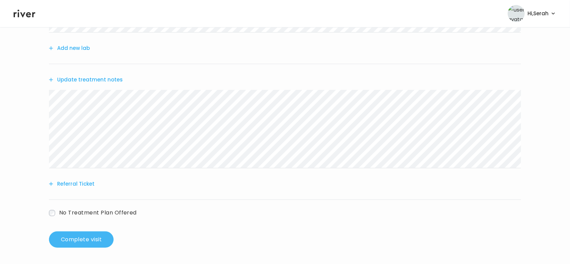
click at [100, 239] on button "Complete visit" at bounding box center [81, 240] width 65 height 16
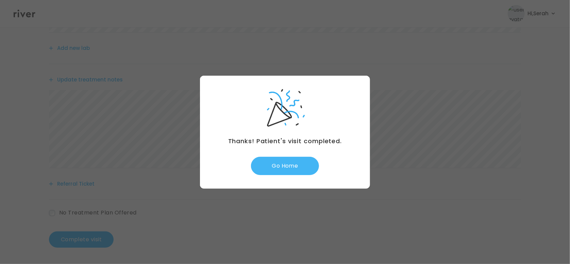
click at [278, 171] on button "Go Home" at bounding box center [285, 166] width 68 height 18
